Goal: Information Seeking & Learning: Learn about a topic

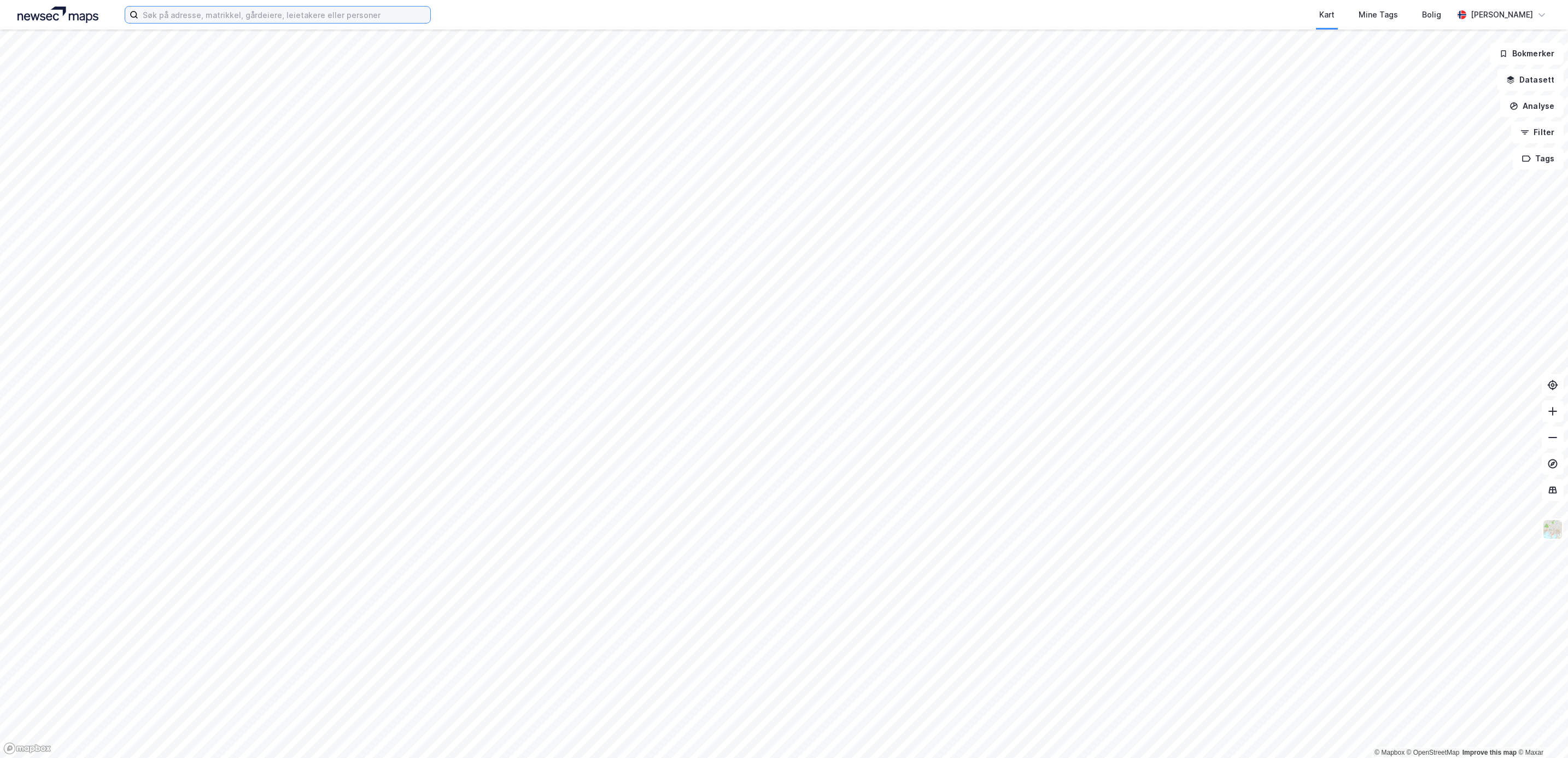
click at [174, 19] on input at bounding box center [284, 15] width 292 height 16
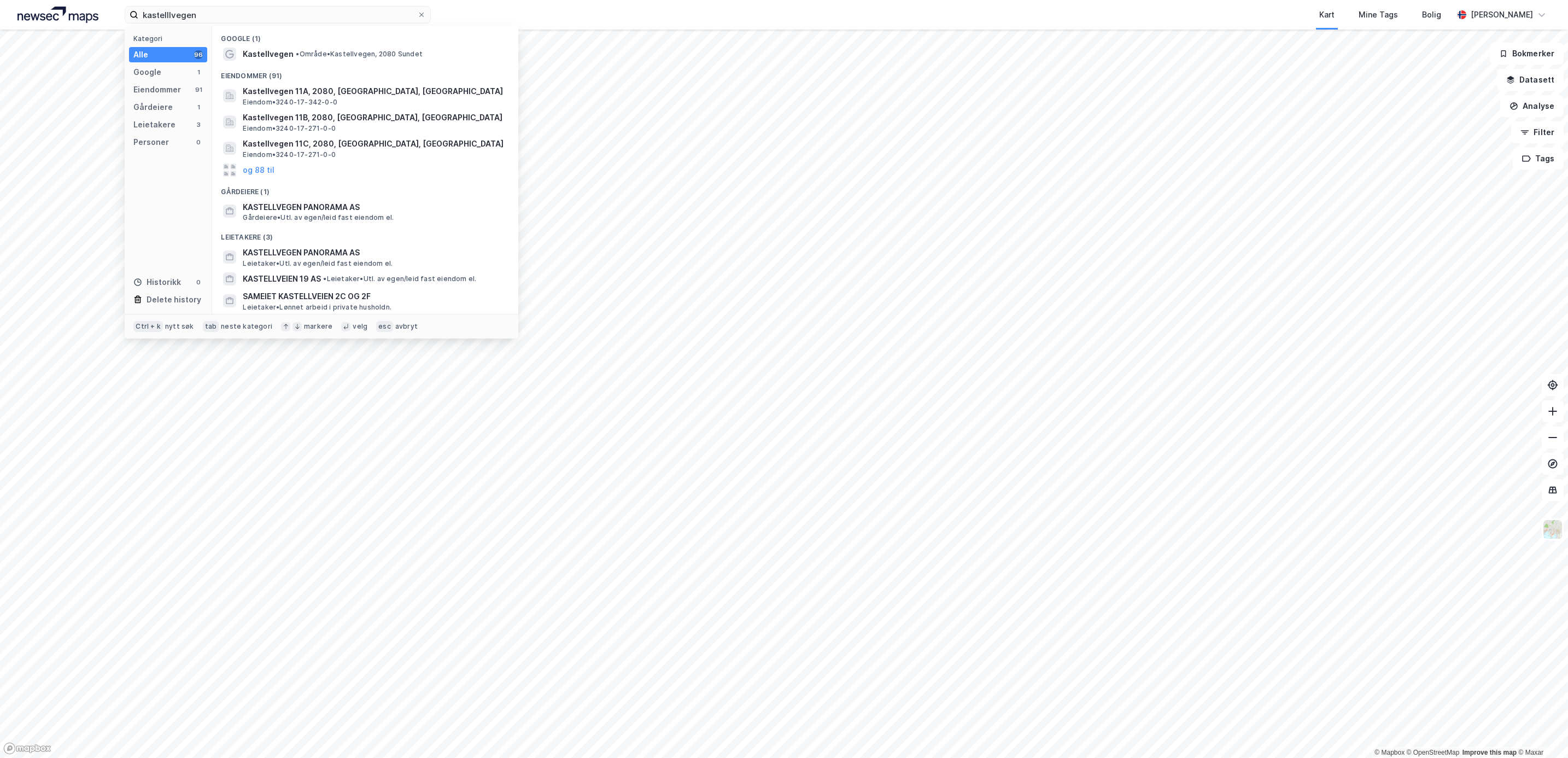
click at [364, 40] on div "Google (1)" at bounding box center [365, 35] width 306 height 19
click at [366, 50] on span "• Område • Kastellvegen, 2080 Sundet" at bounding box center [359, 54] width 127 height 9
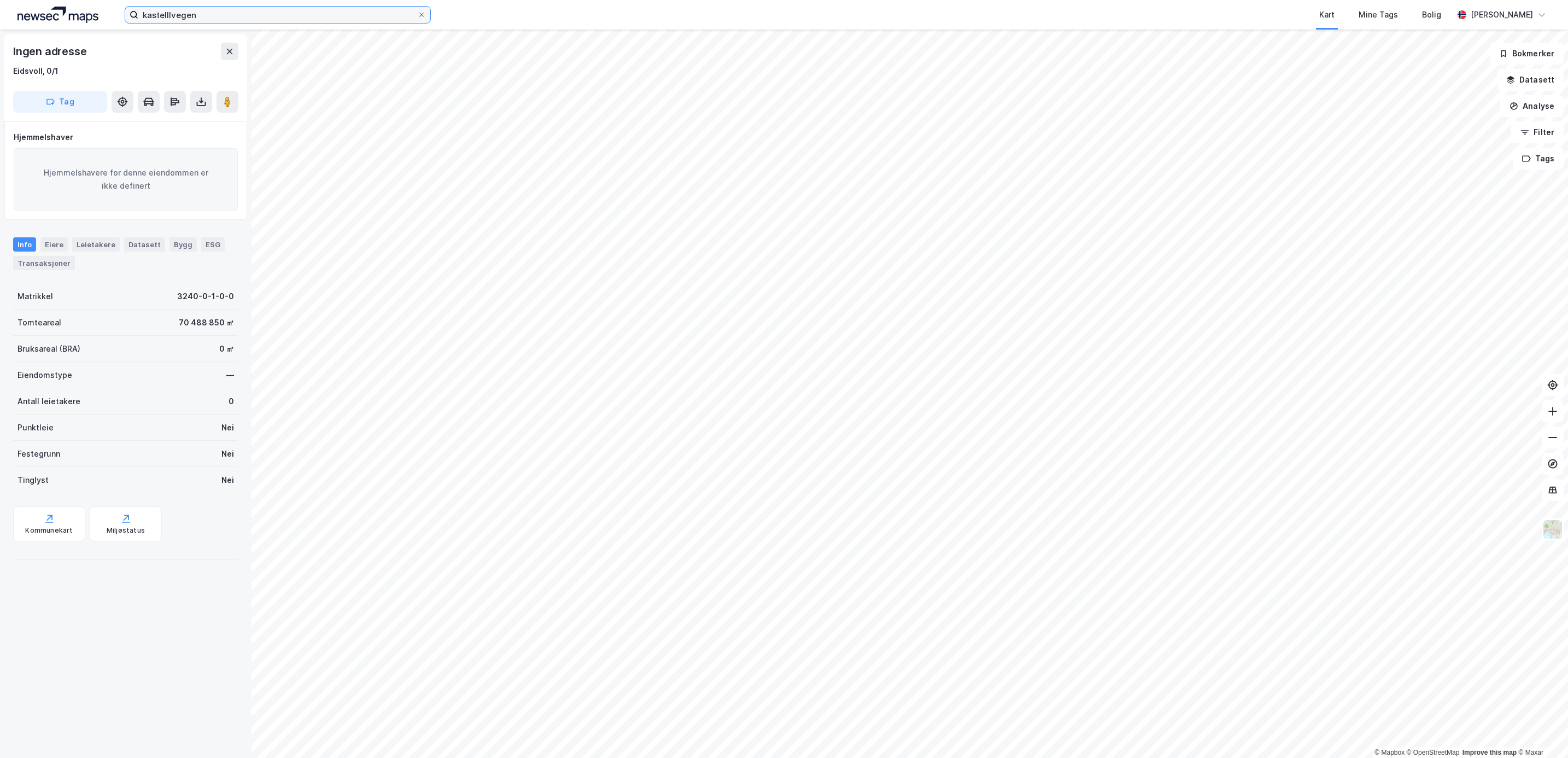
click at [294, 16] on input "kastelllvegen" at bounding box center [278, 15] width 279 height 16
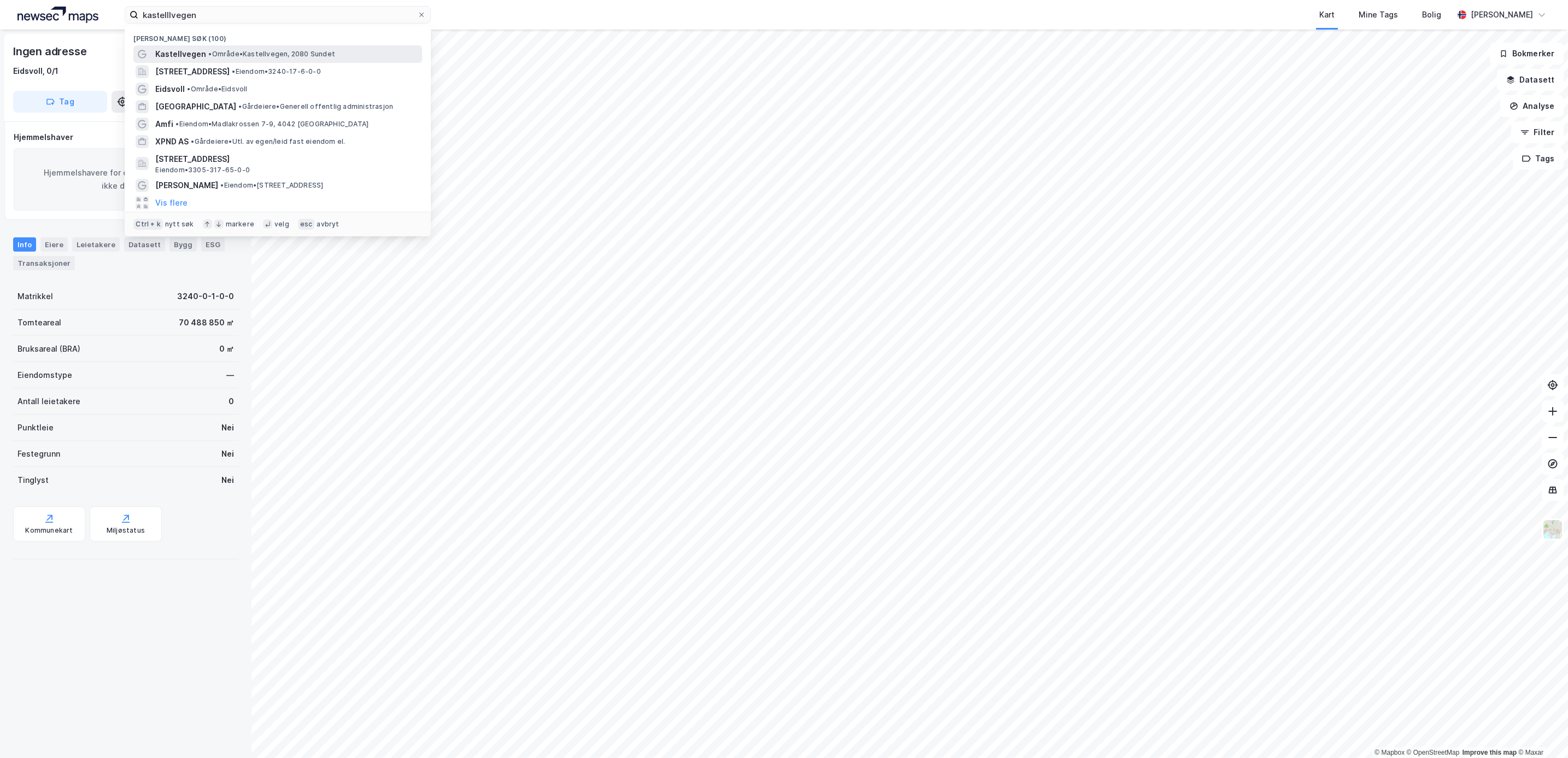
click at [306, 47] on div "Kastellvegen • Område • Kastellvegen, 2080 Sundet" at bounding box center [287, 54] width 265 height 13
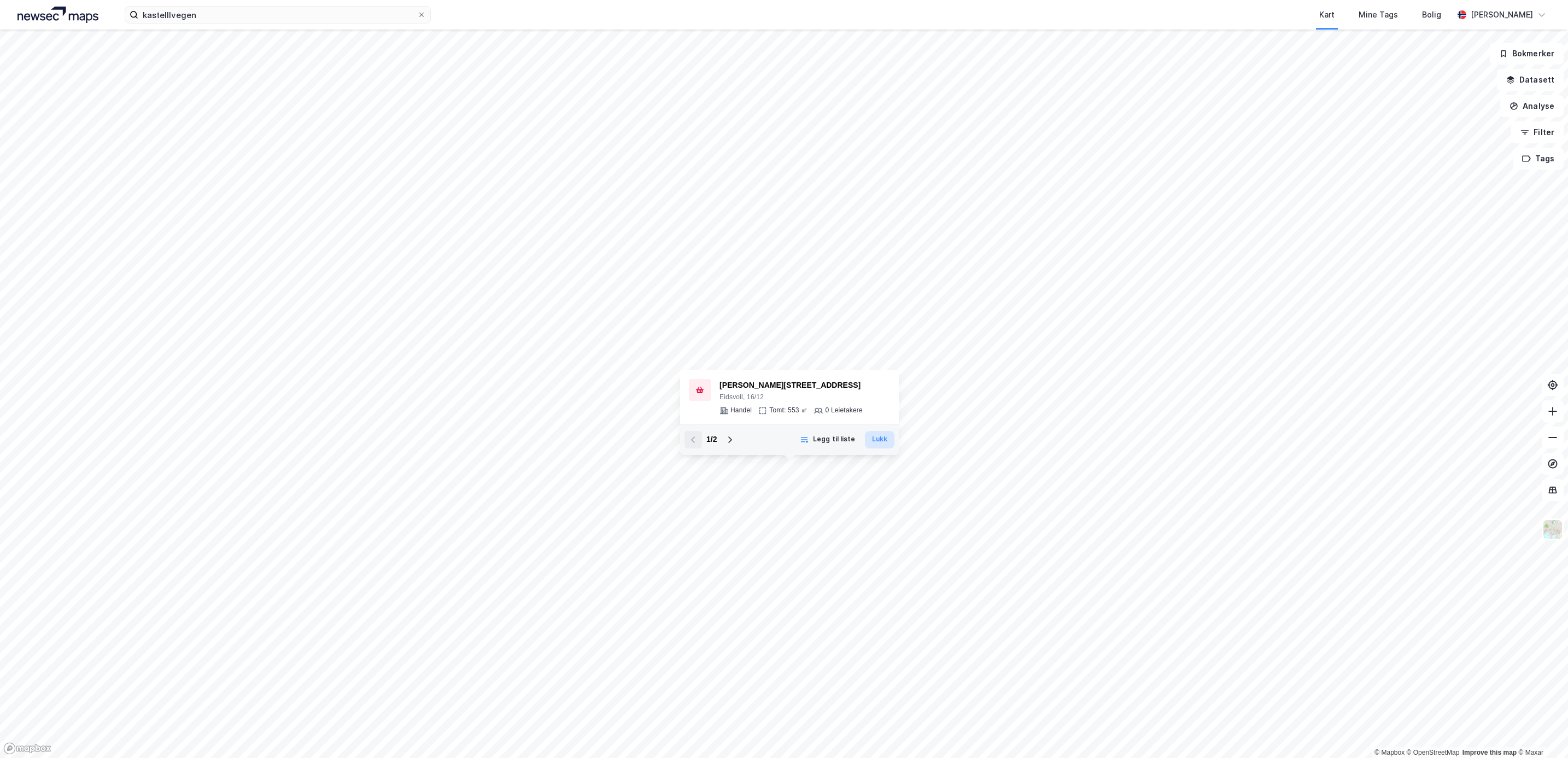
click at [887, 443] on button "Lukk" at bounding box center [880, 440] width 30 height 18
click at [853, 447] on button "Lukk" at bounding box center [857, 446] width 30 height 18
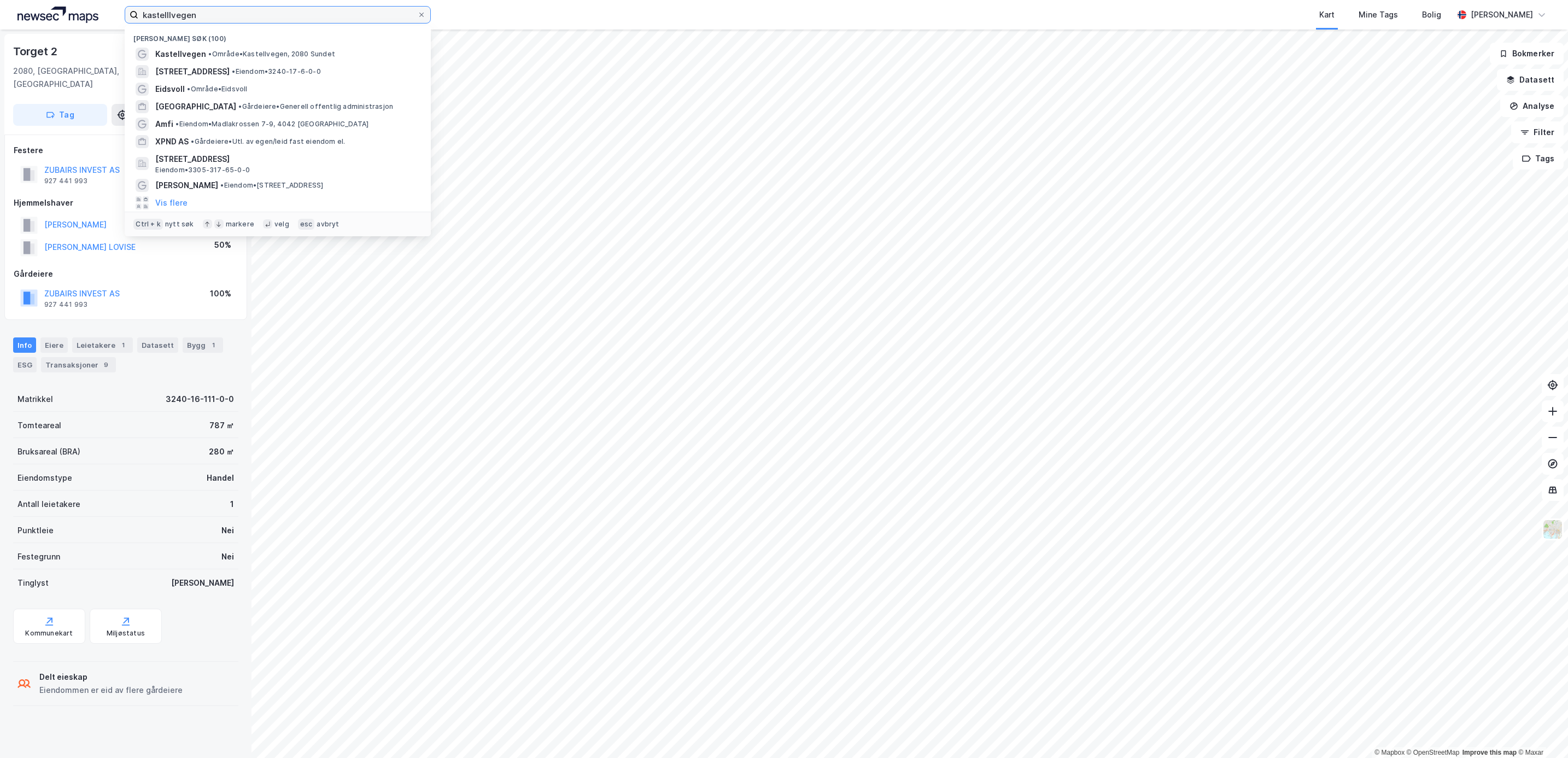
drag, startPoint x: 255, startPoint y: 10, endPoint x: 61, endPoint y: 13, distance: 194.0
click at [61, 13] on div "kastelllvegen Nylige søk (100) Kastellvegen • Område • Kastellvegen, 2080 Sunde…" at bounding box center [784, 15] width 1568 height 30
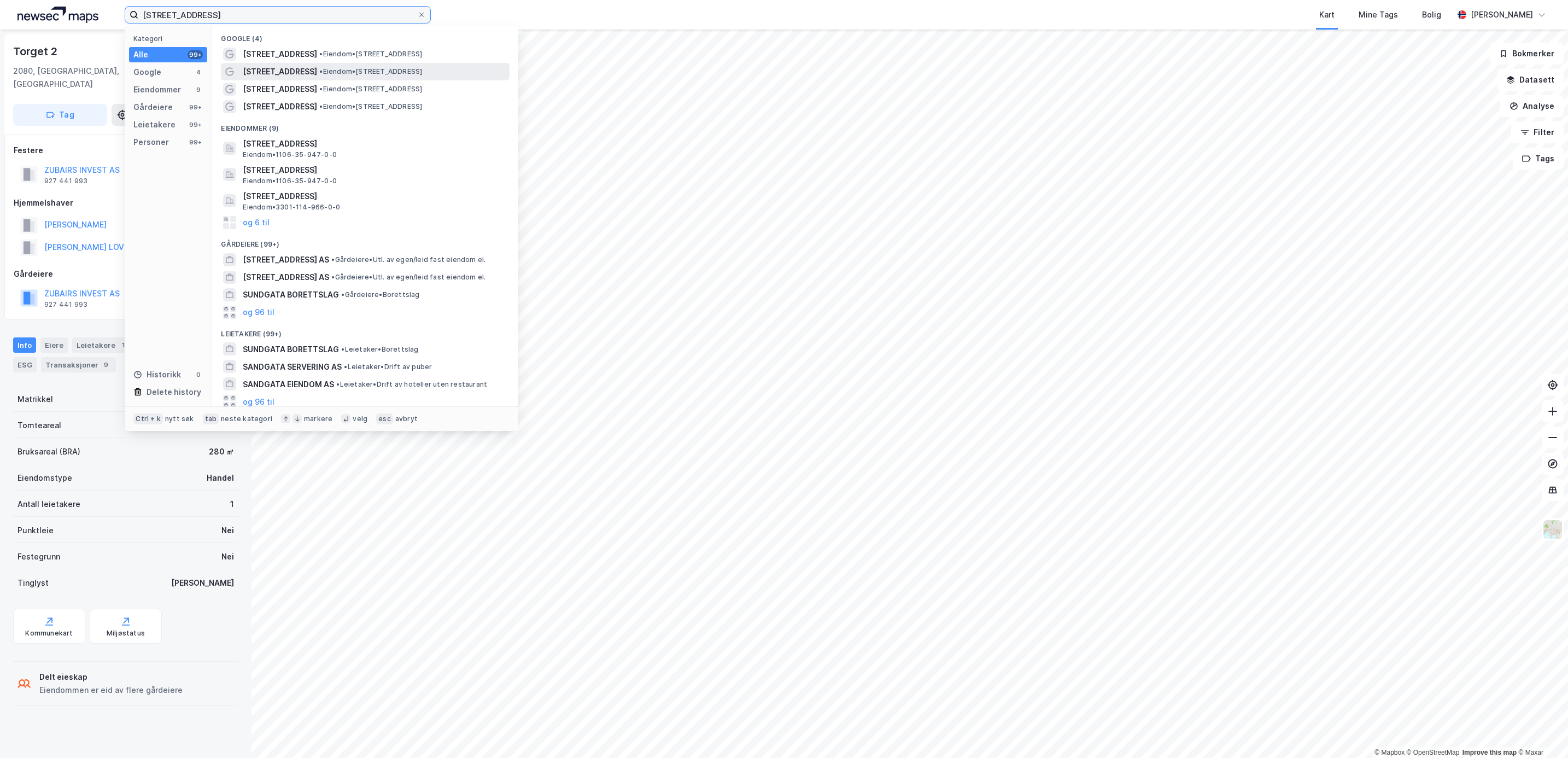
type input "[STREET_ADDRESS]"
click at [322, 72] on span "• Eiendom • [STREET_ADDRESS]" at bounding box center [371, 71] width 103 height 9
